Goal: Find contact information: Find contact information

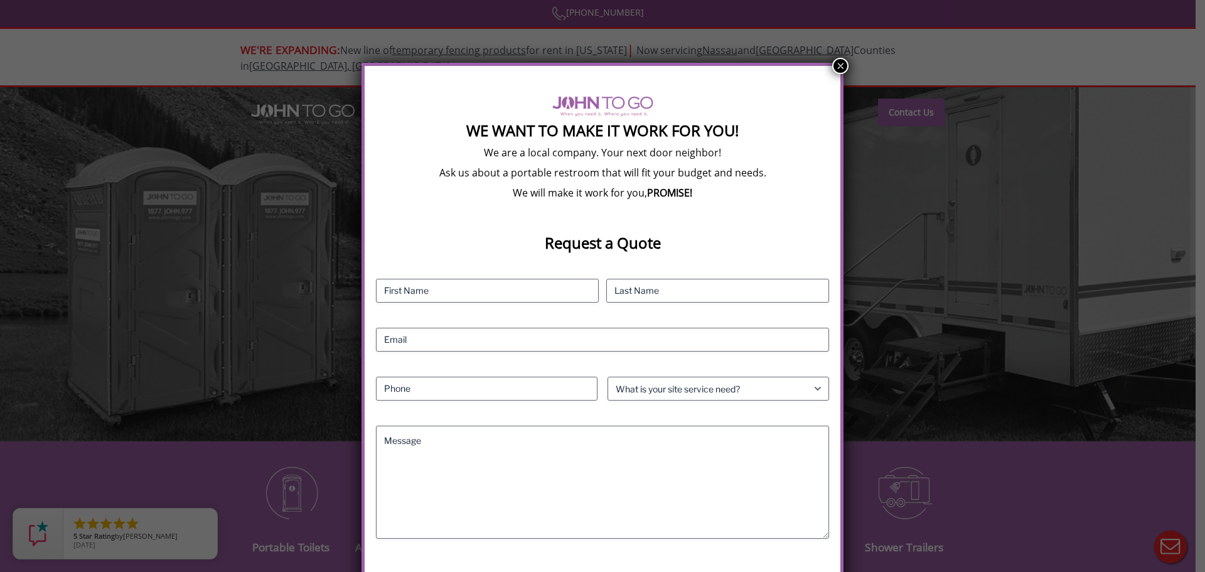
click at [837, 63] on button "×" at bounding box center [840, 66] width 16 height 16
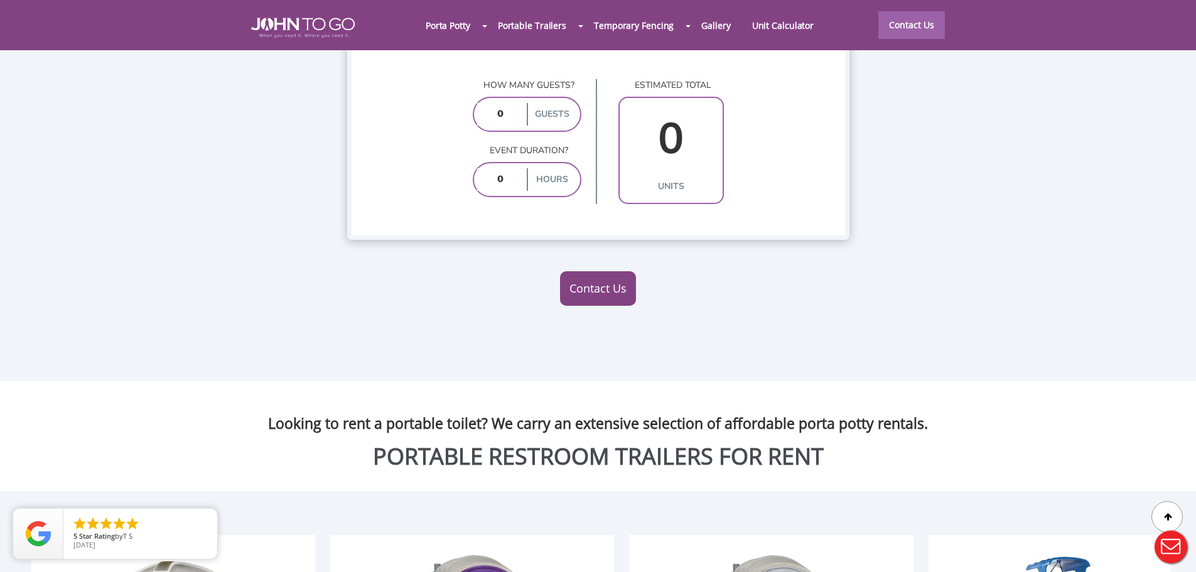
scroll to position [753, 0]
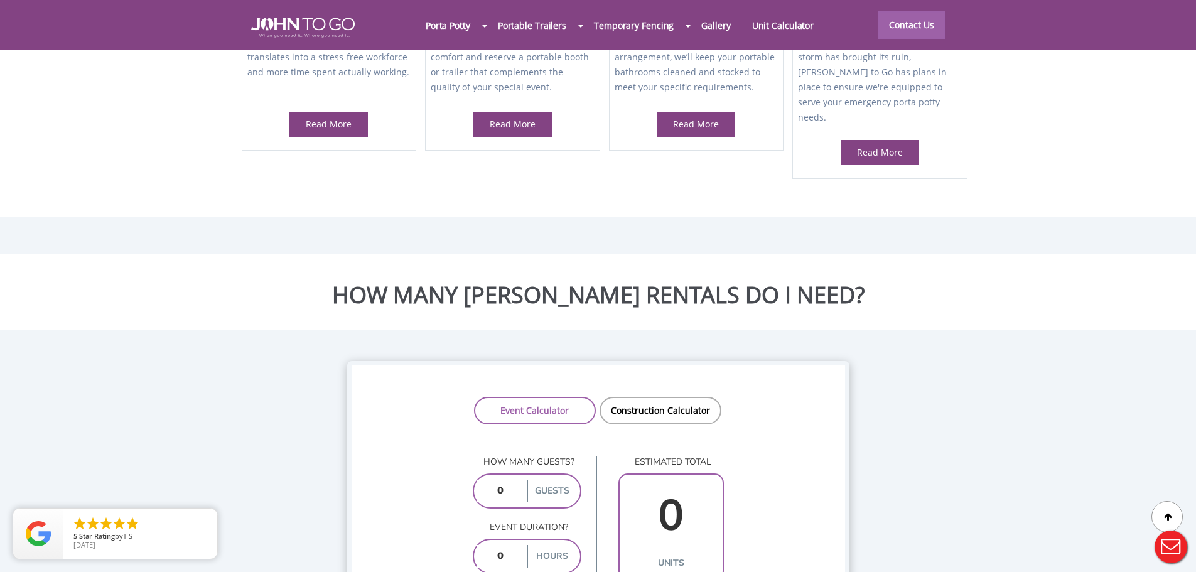
drag, startPoint x: 510, startPoint y: 457, endPoint x: 471, endPoint y: 454, distance: 38.4
click at [471, 454] on div at bounding box center [598, 286] width 1196 height 572
click at [510, 480] on input "number" at bounding box center [500, 491] width 47 height 23
type input "50"
type input "6"
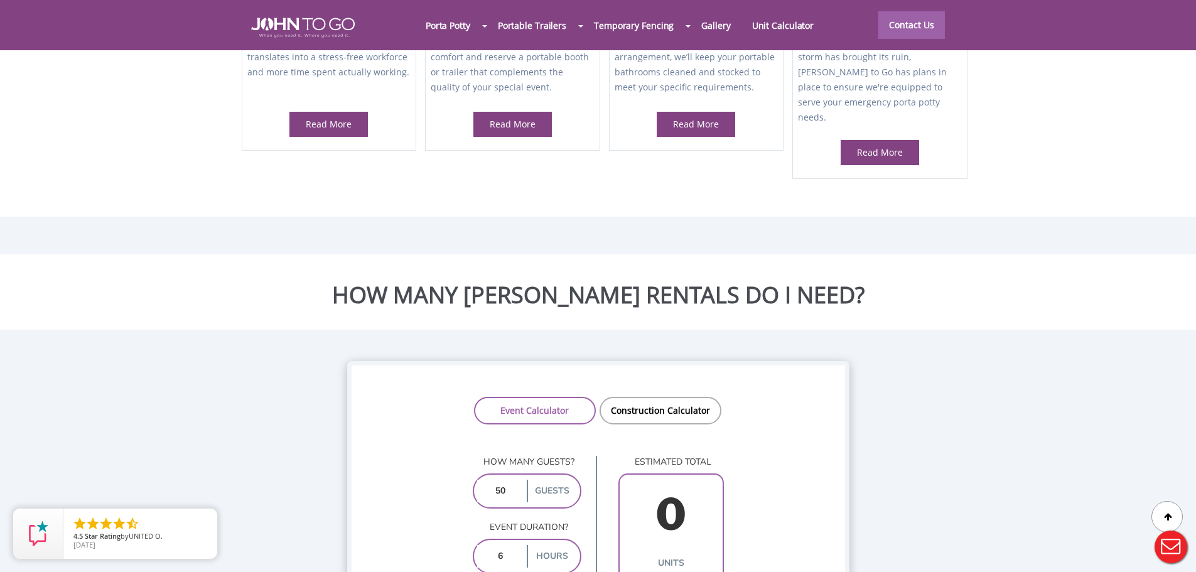
type input "2"
type input "6"
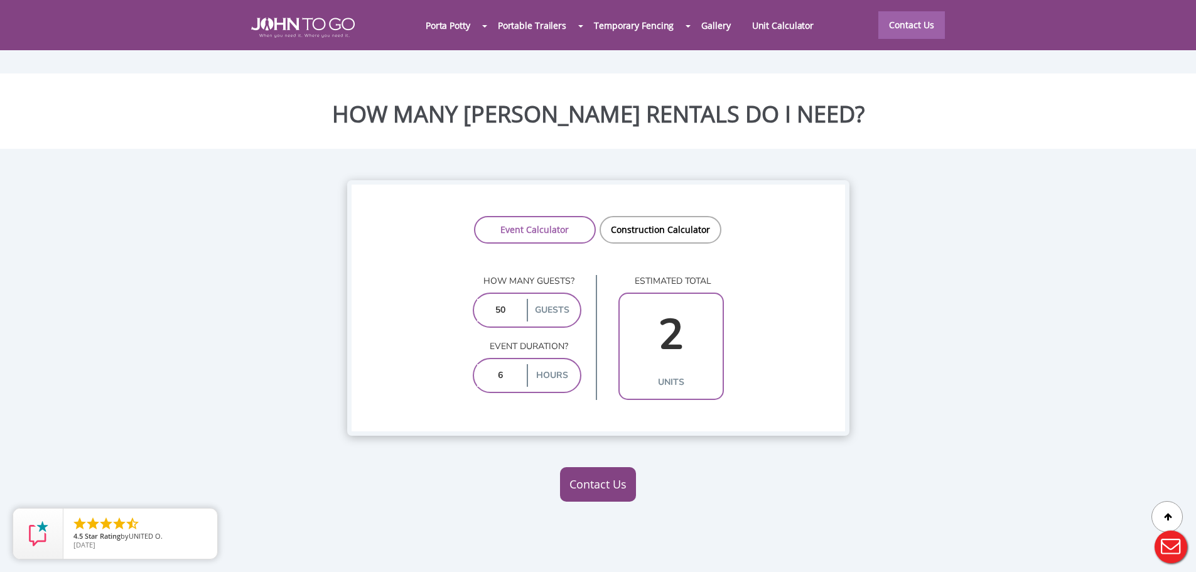
scroll to position [942, 0]
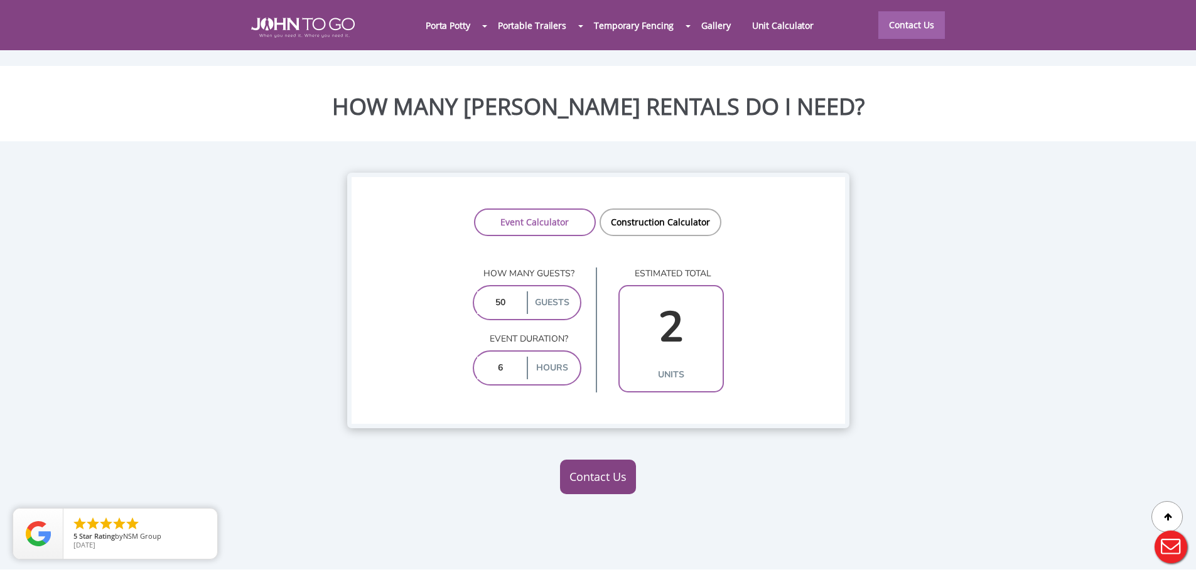
click at [586, 460] on link "Contact Us" at bounding box center [598, 477] width 76 height 35
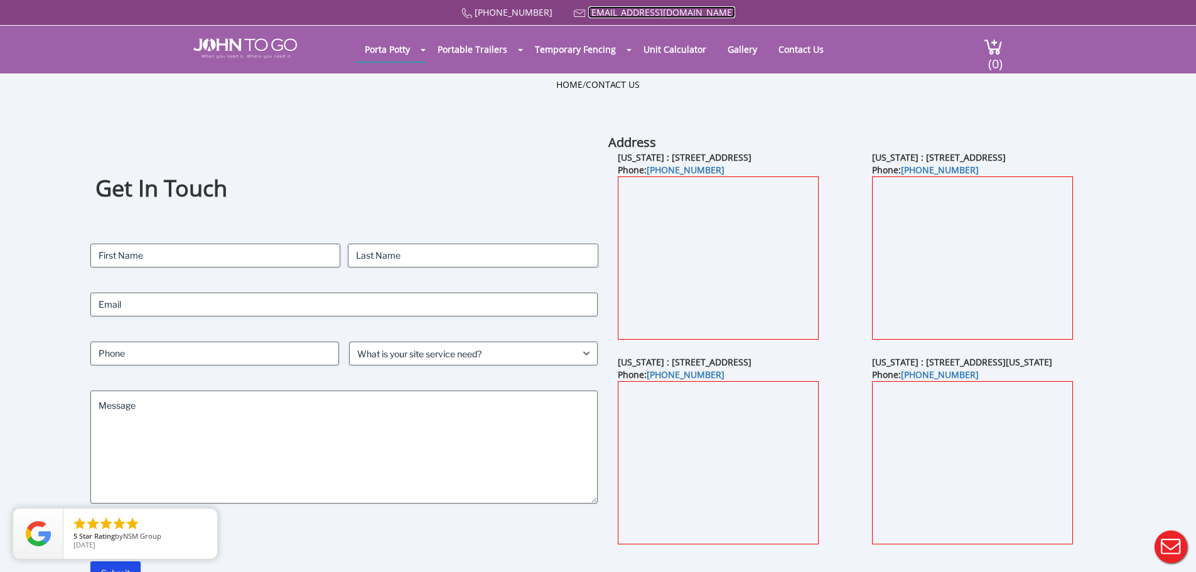
click at [649, 13] on link "[EMAIL_ADDRESS][DOMAIN_NAME]" at bounding box center [661, 12] width 147 height 12
click at [431, 90] on div "Home / Contact Us" at bounding box center [598, 103] width 735 height 50
